Goal: Find specific page/section: Find specific page/section

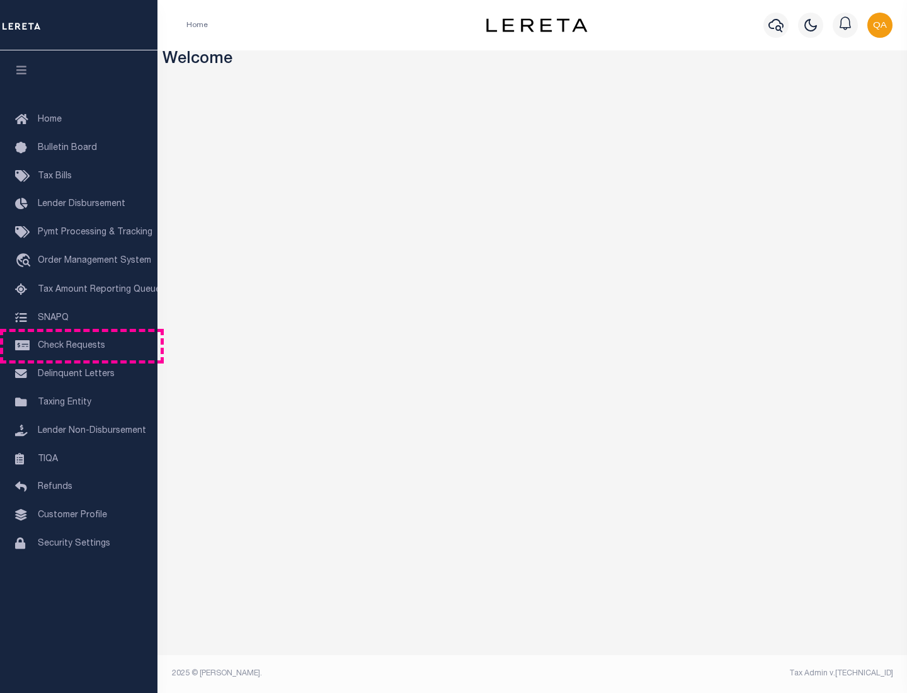
click at [79, 346] on span "Check Requests" at bounding box center [71, 345] width 67 height 9
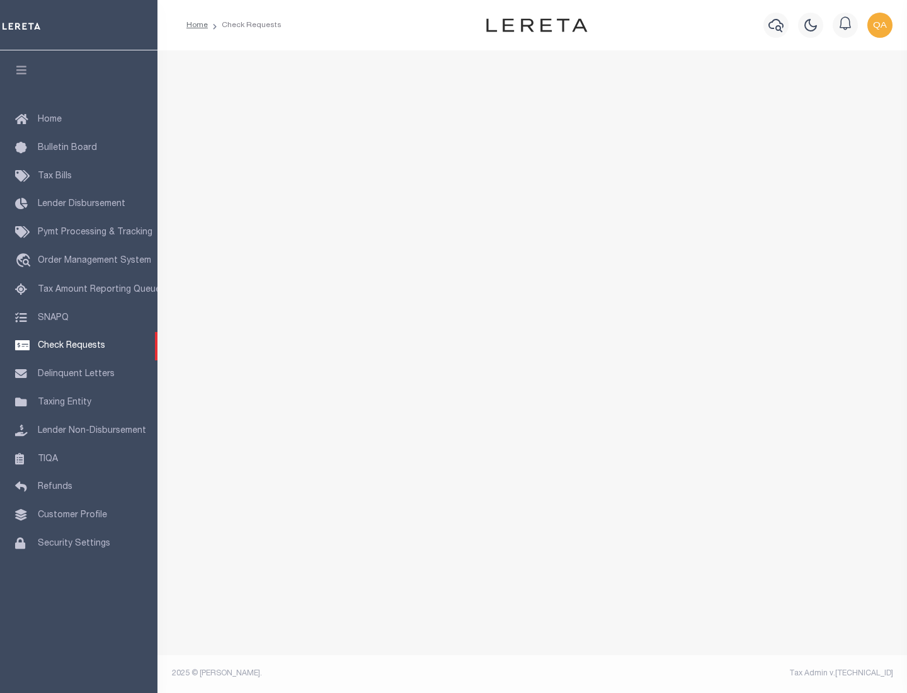
select select "50"
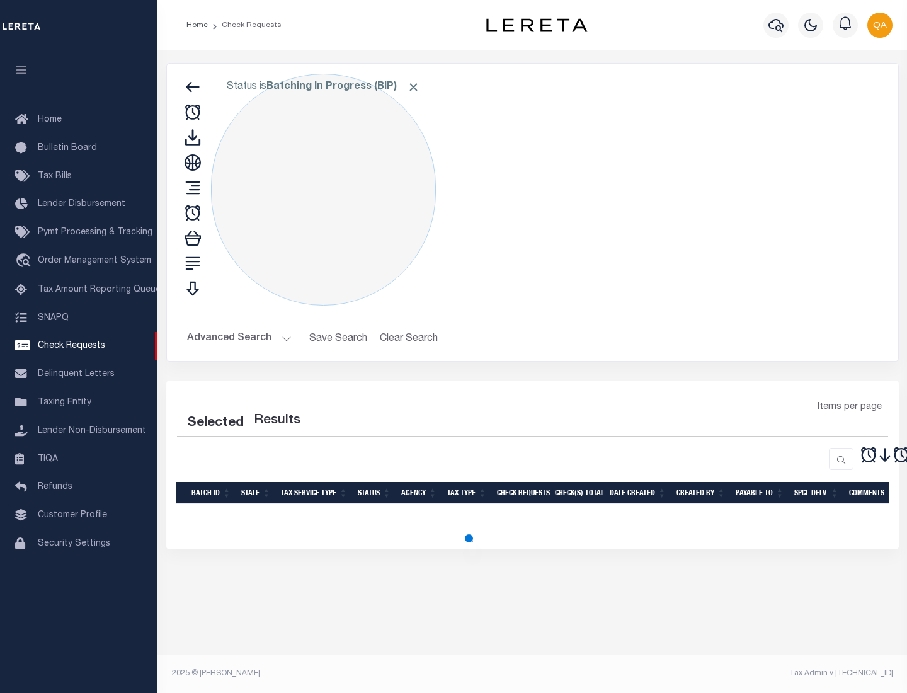
select select "50"
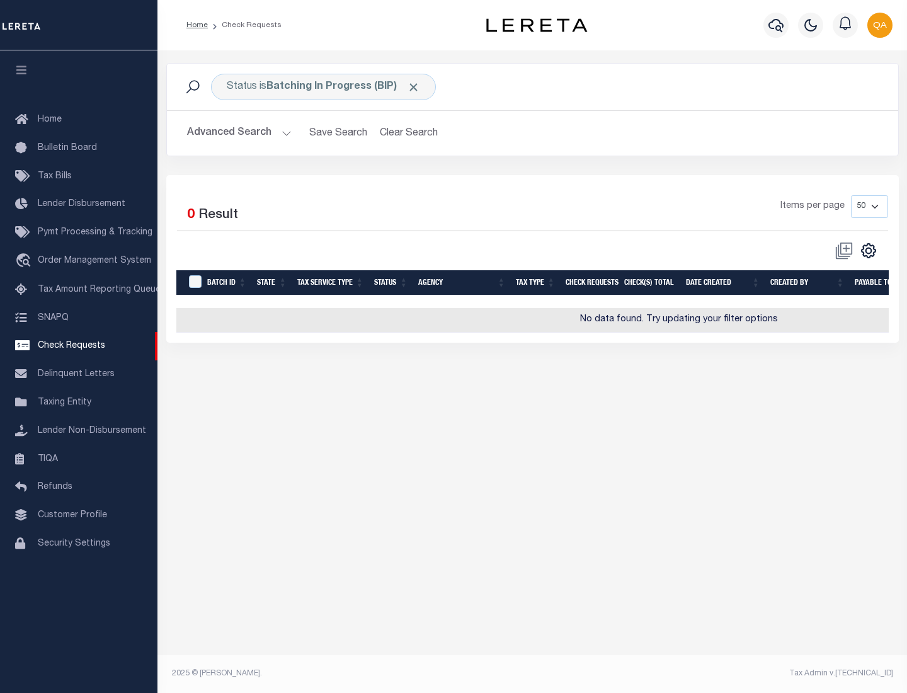
click at [414, 87] on span "Click to Remove" at bounding box center [413, 87] width 13 height 13
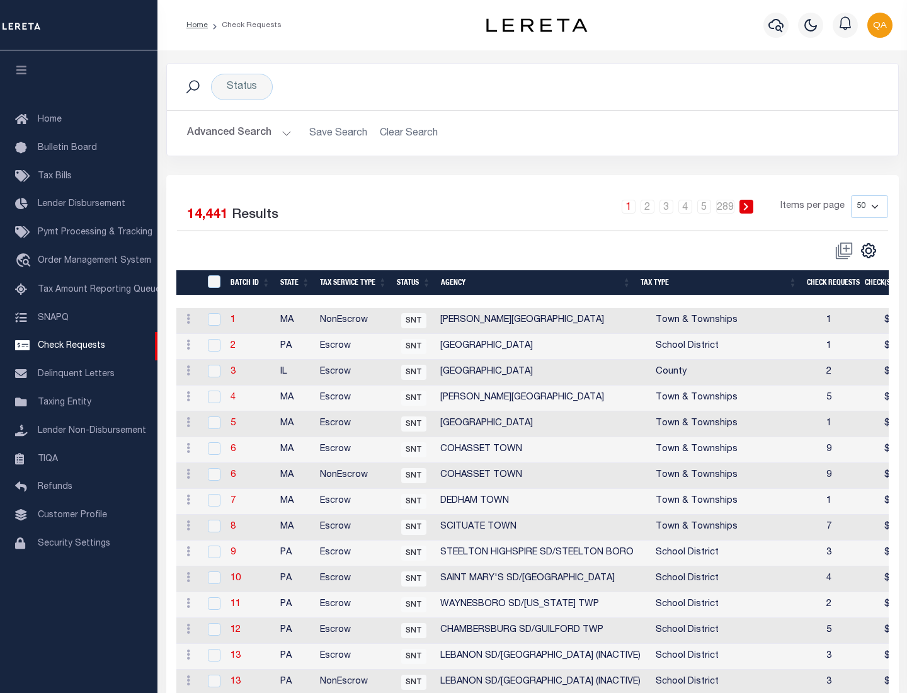
scroll to position [607, 0]
